Goal: Transaction & Acquisition: Purchase product/service

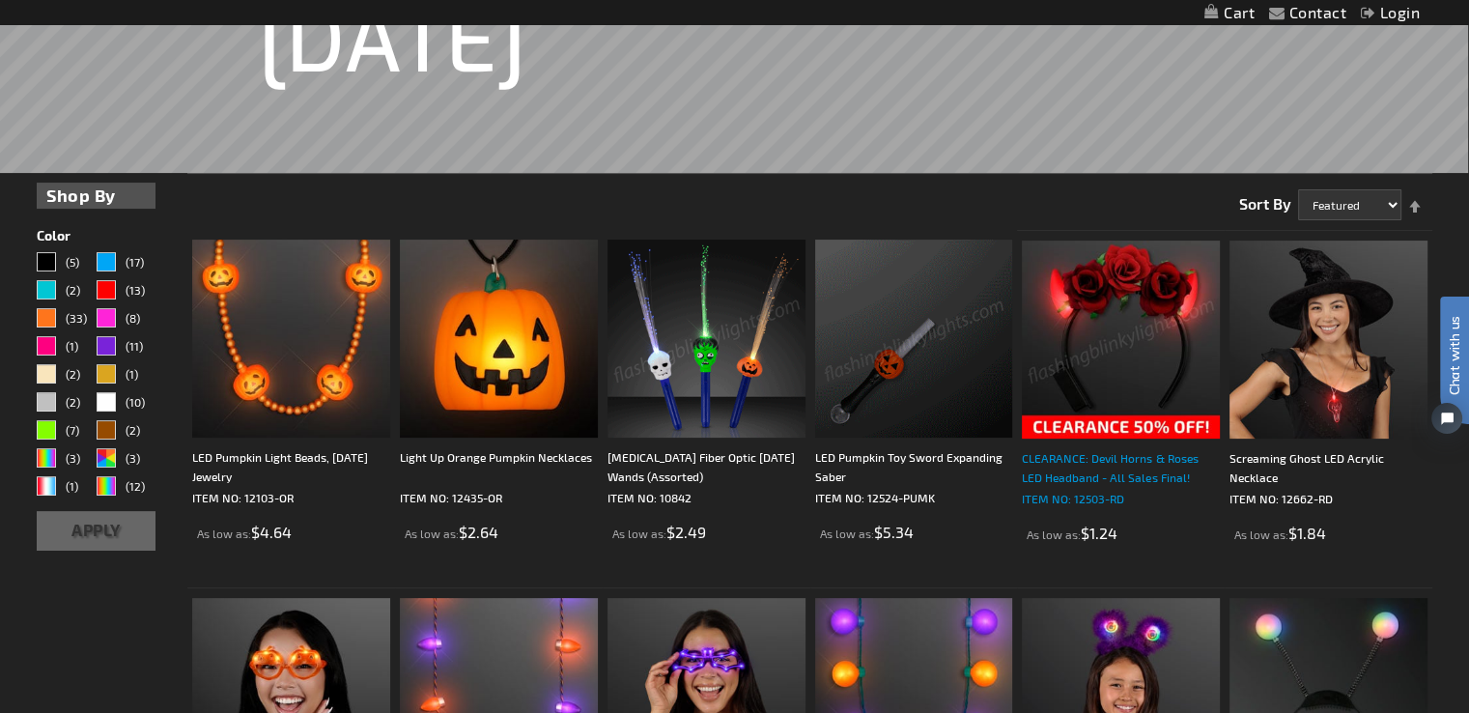
scroll to position [386, 0]
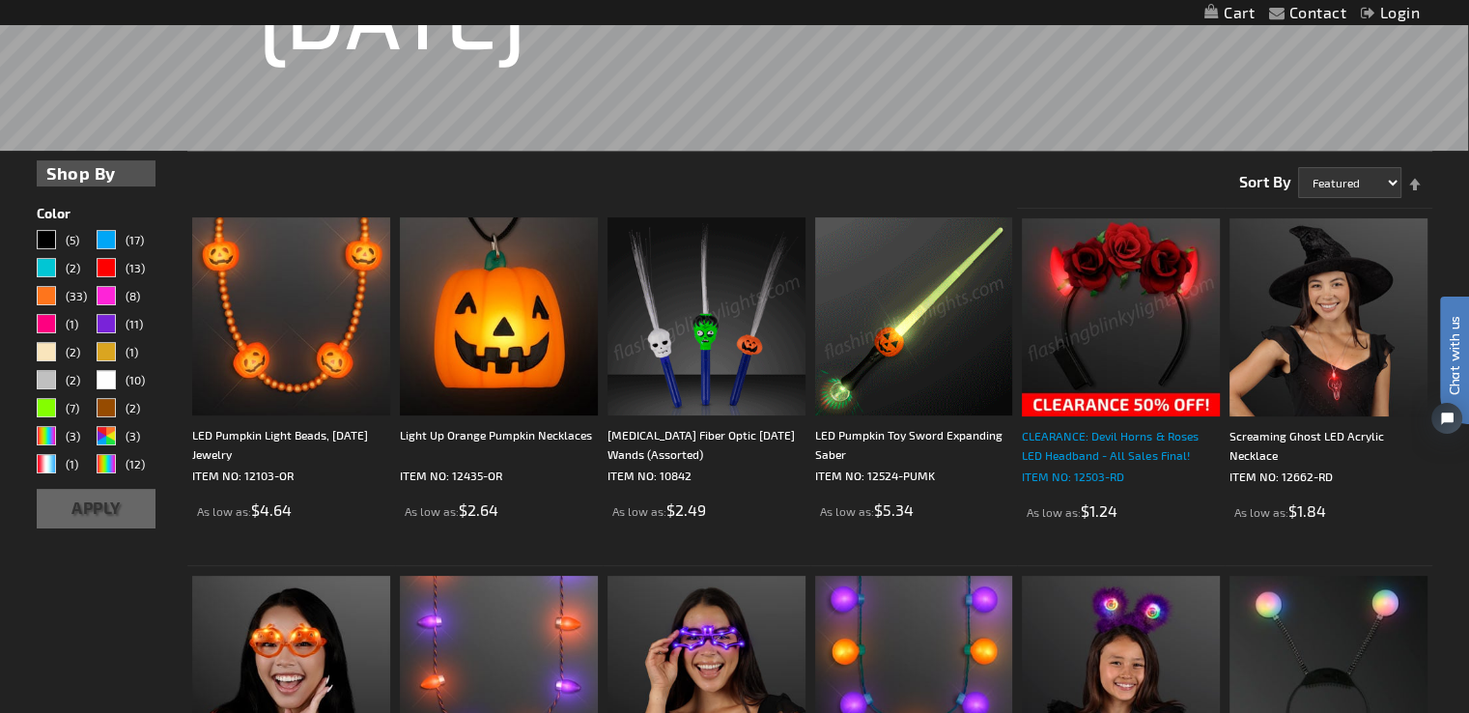
click at [1098, 440] on div "CLEARANCE: Devil Horns & Roses LED Headband - All Sales Final!" at bounding box center [1121, 445] width 198 height 39
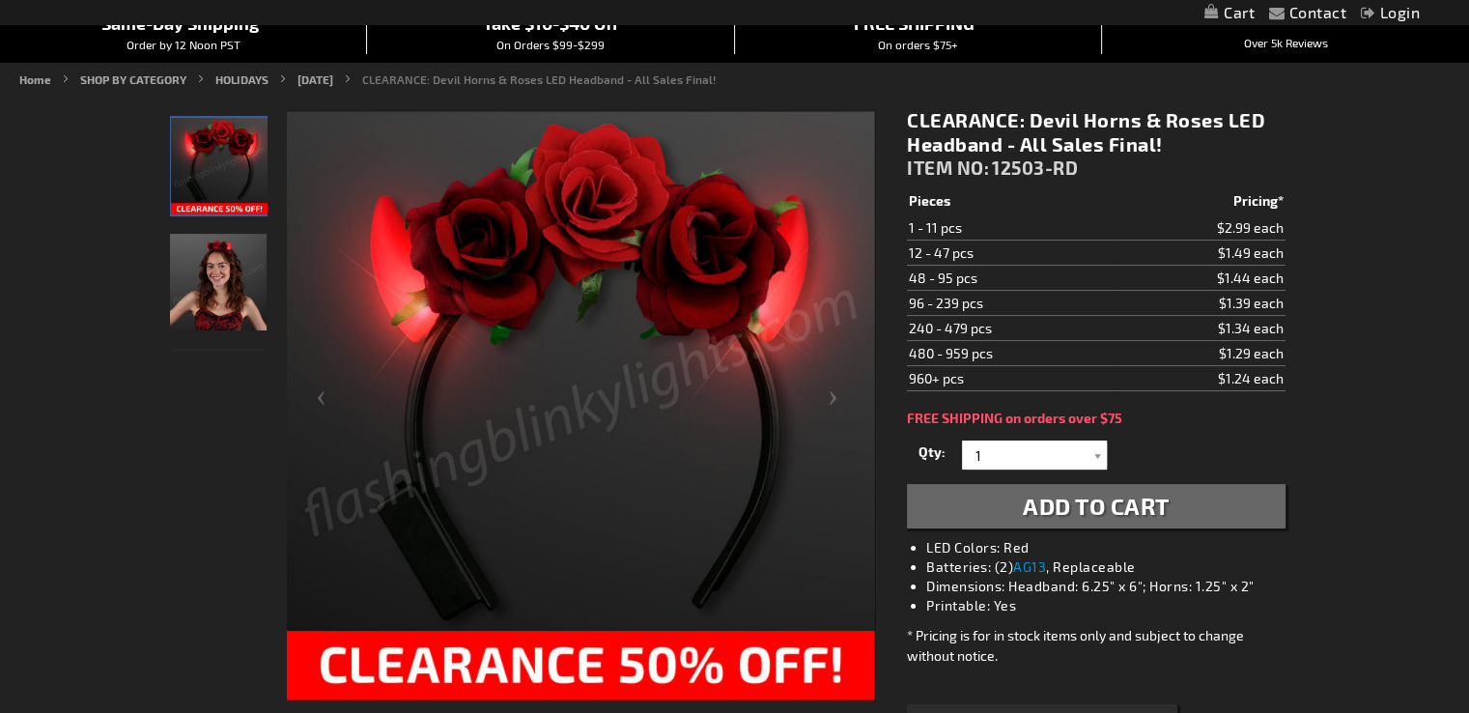
click at [220, 167] on img "Red Roses LED Devil Horns with Flowers" at bounding box center [219, 166] width 97 height 97
click at [210, 286] on img "Woman wearing Red Roses LED Devil Horns with Flowers" at bounding box center [218, 282] width 97 height 97
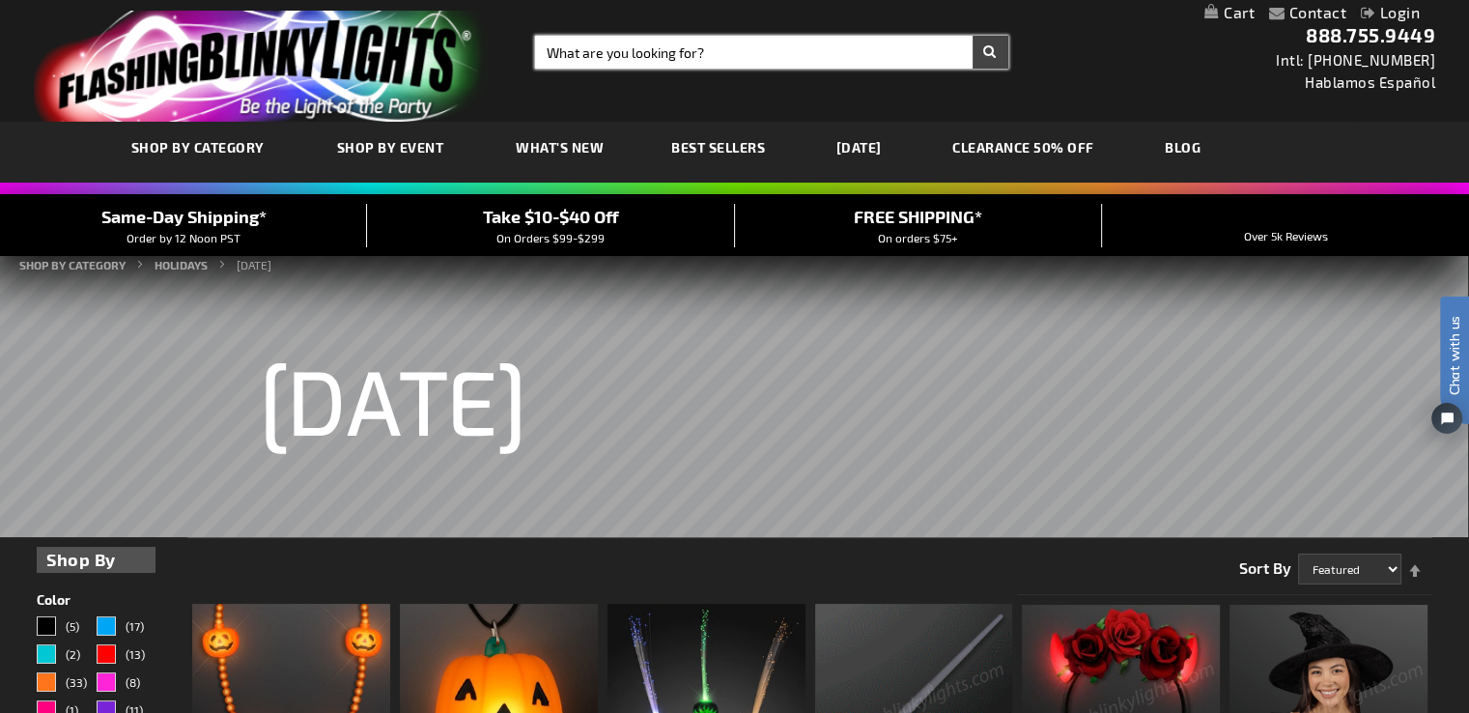
click at [715, 55] on input "Search" at bounding box center [771, 52] width 473 height 33
type input "devil horns"
click at [972, 36] on button "Search" at bounding box center [990, 52] width 36 height 33
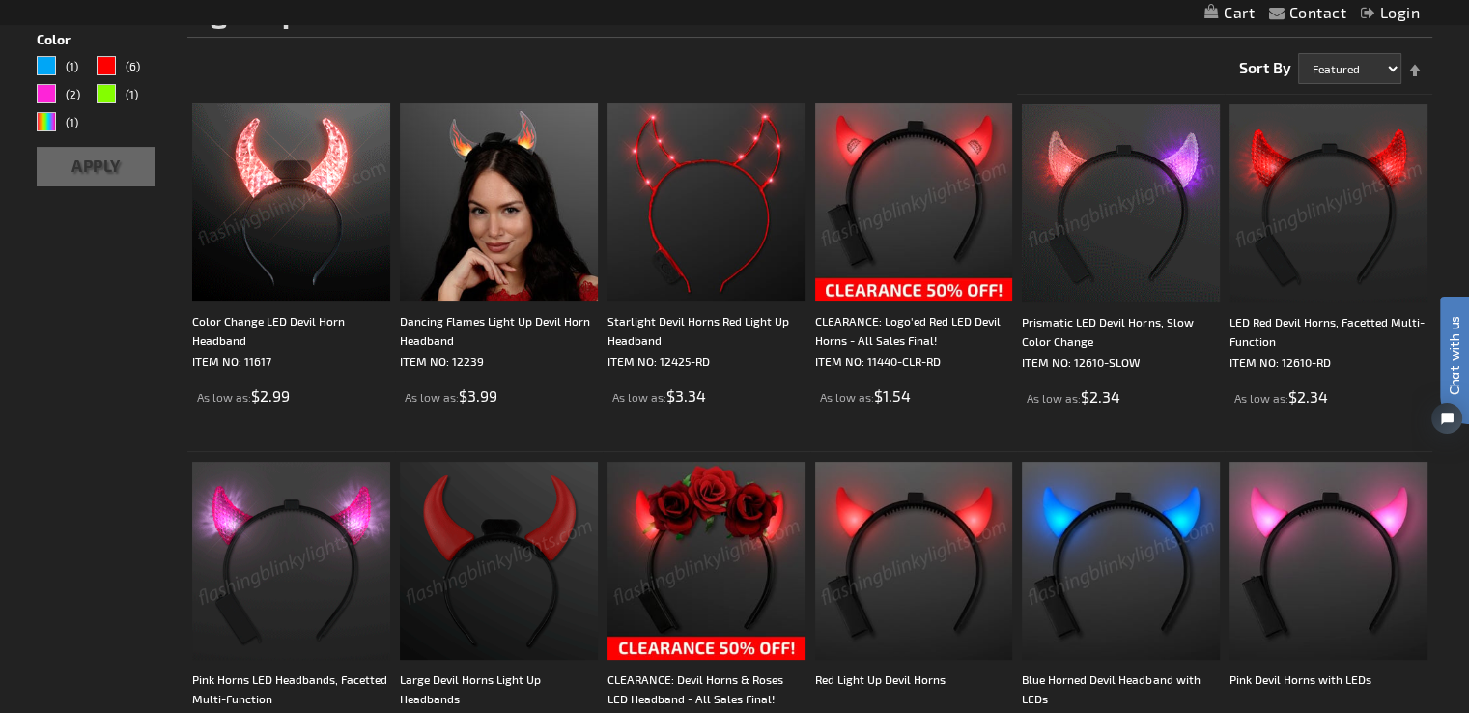
scroll to position [235, 0]
